Goal: Information Seeking & Learning: Learn about a topic

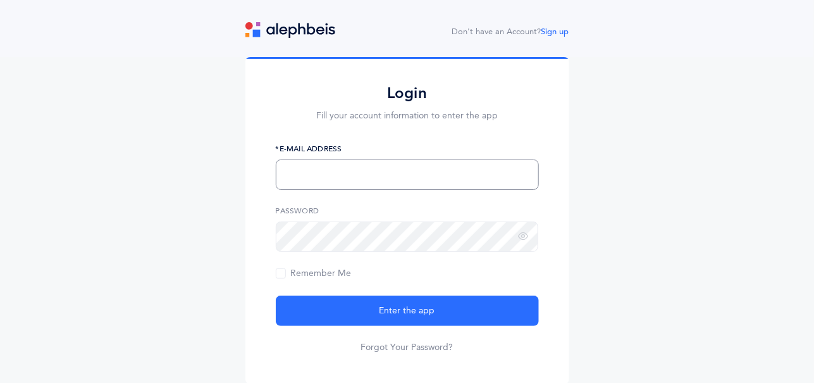
click at [394, 183] on input "text" at bounding box center [407, 174] width 263 height 30
click at [403, 173] on input "text" at bounding box center [407, 174] width 263 height 30
type input "[EMAIL_ADDRESS][DOMAIN_NAME]"
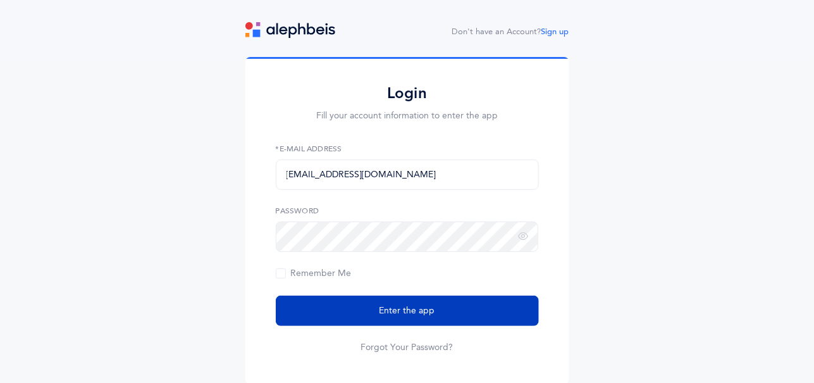
click at [411, 299] on button "Enter the app" at bounding box center [407, 310] width 263 height 30
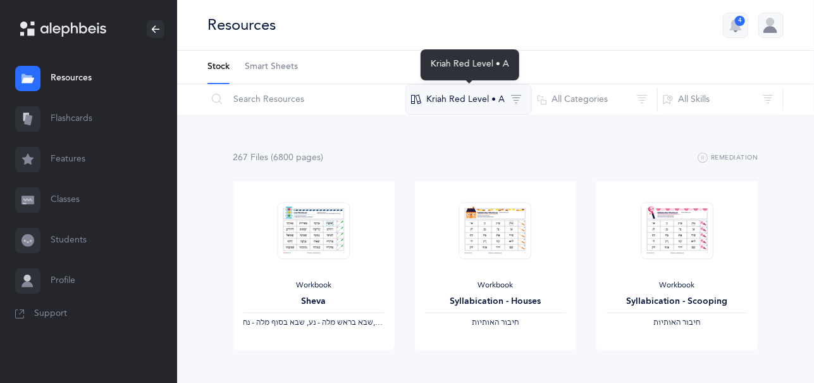
click at [501, 97] on button "Kriah Red Level • A" at bounding box center [469, 99] width 127 height 30
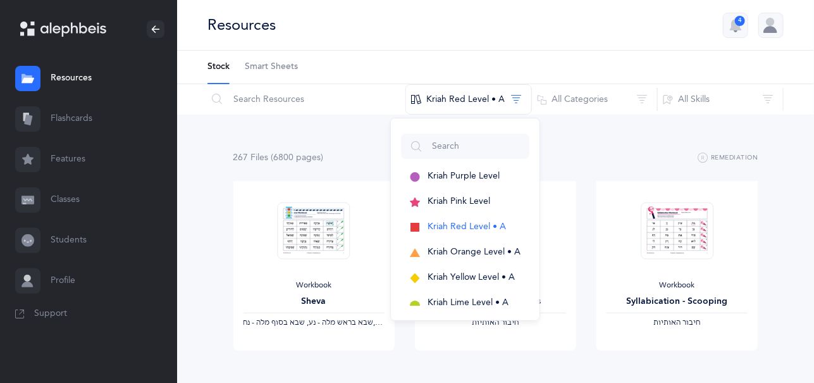
click at [572, 23] on div "Resources 4" at bounding box center [495, 25] width 637 height 51
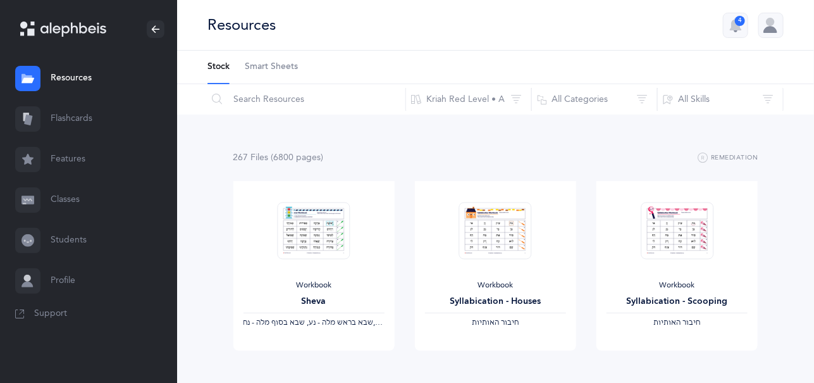
click at [773, 27] on div at bounding box center [771, 25] width 25 height 25
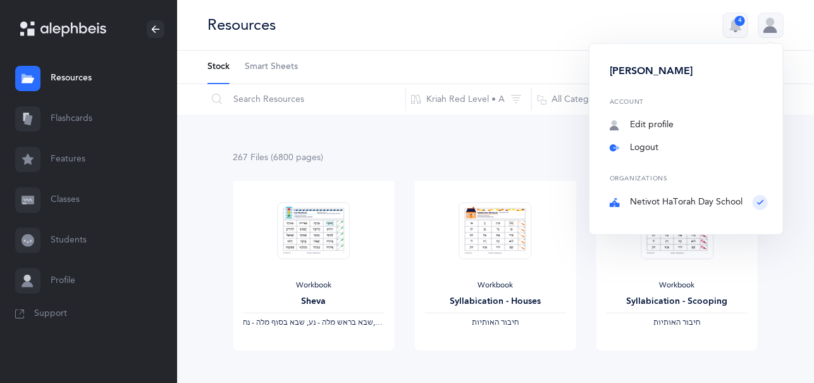
click at [649, 149] on link "Logout" at bounding box center [689, 148] width 158 height 13
